Goal: Check status: Check status

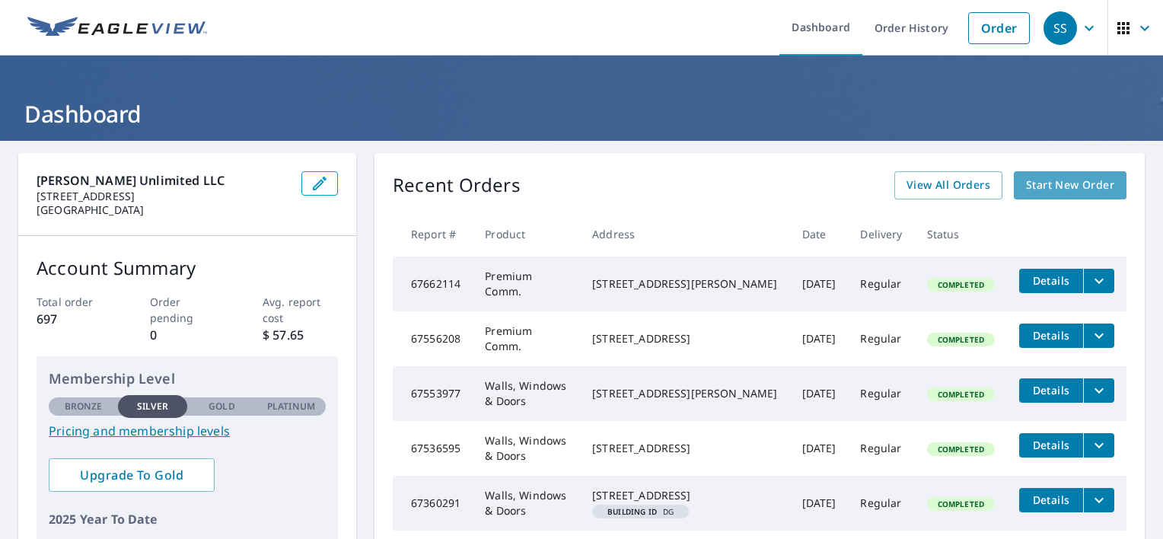
click at [1046, 190] on span "Start New Order" at bounding box center [1070, 185] width 88 height 19
click at [953, 189] on span "View All Orders" at bounding box center [949, 185] width 84 height 19
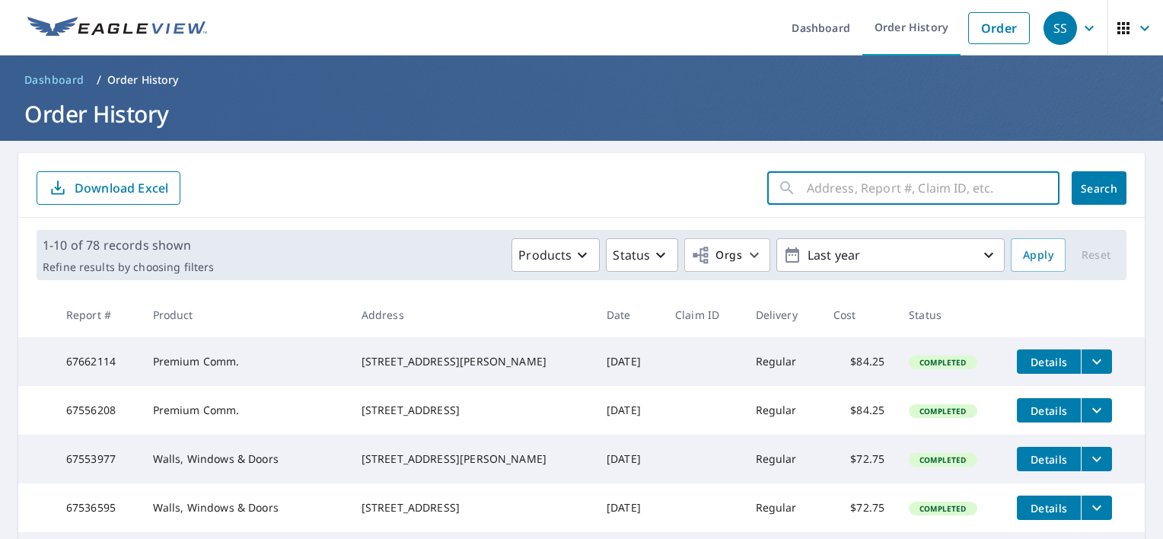
click at [852, 189] on input "text" at bounding box center [933, 188] width 253 height 43
type input "7285"
click button "Search" at bounding box center [1099, 187] width 55 height 33
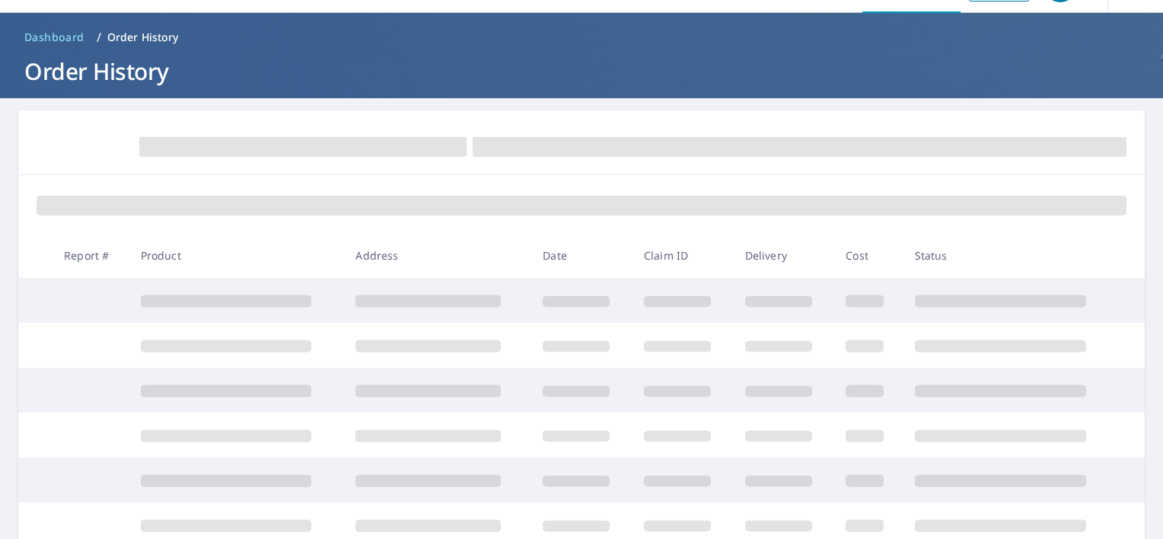
scroll to position [80, 0]
